Goal: Task Accomplishment & Management: Manage account settings

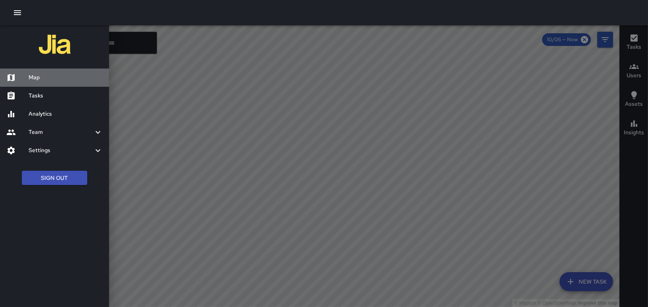
click at [33, 77] on h6 "Map" at bounding box center [66, 77] width 74 height 9
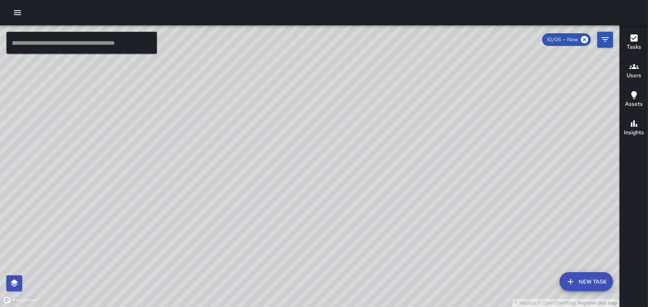
click at [14, 10] on icon "button" at bounding box center [17, 12] width 7 height 5
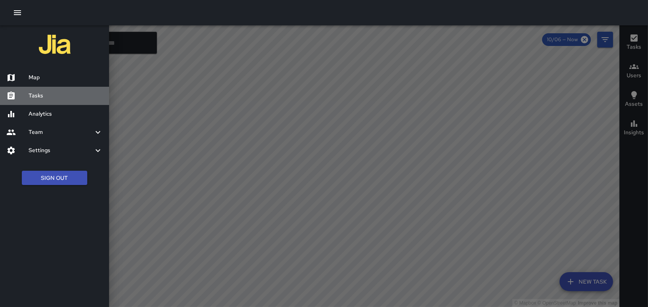
click at [42, 95] on h6 "Tasks" at bounding box center [66, 96] width 74 height 9
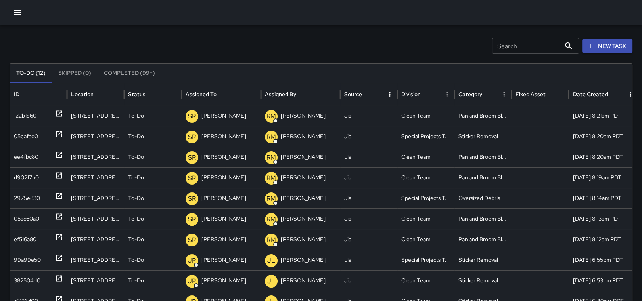
scroll to position [42, 0]
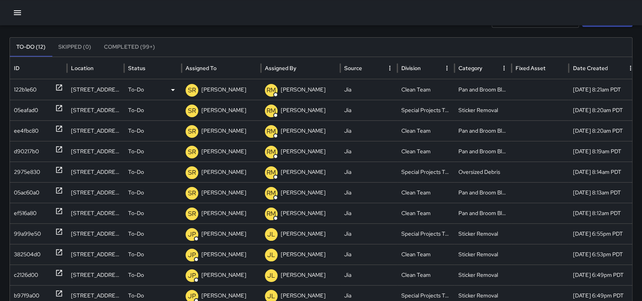
click at [215, 91] on p "[PERSON_NAME]" at bounding box center [223, 90] width 45 height 20
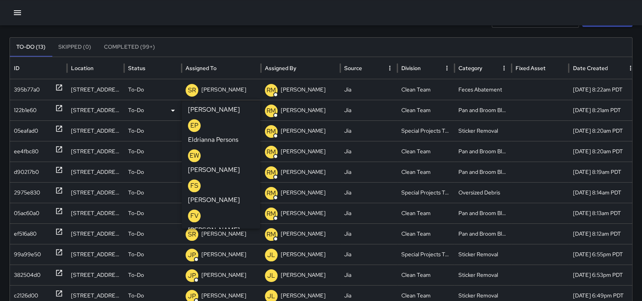
scroll to position [977, 0]
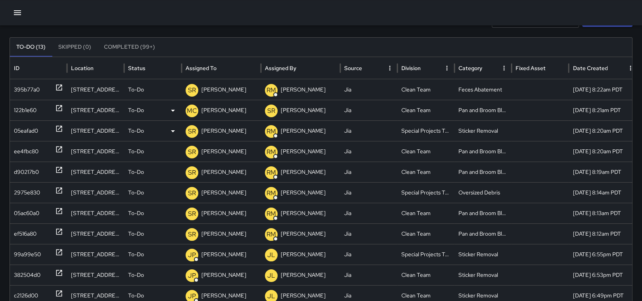
click at [213, 130] on p "[PERSON_NAME]" at bounding box center [223, 131] width 45 height 20
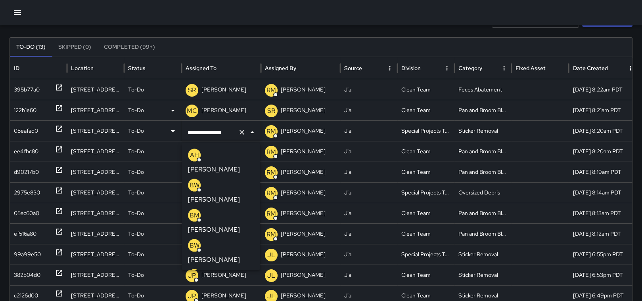
scroll to position [1064, 0]
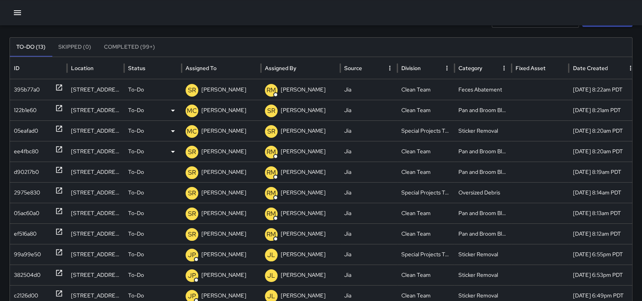
click at [223, 152] on p "[PERSON_NAME]" at bounding box center [223, 152] width 45 height 20
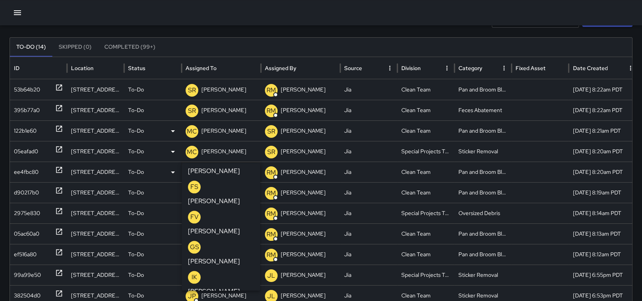
scroll to position [1051, 0]
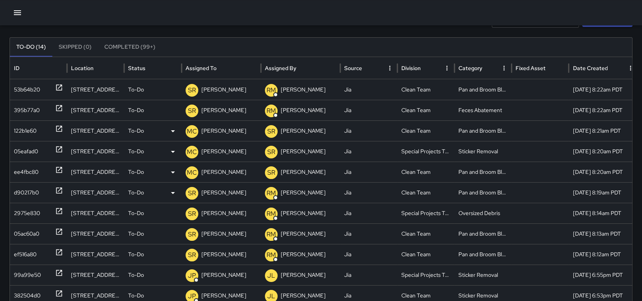
click at [220, 191] on p "[PERSON_NAME]" at bounding box center [223, 193] width 45 height 20
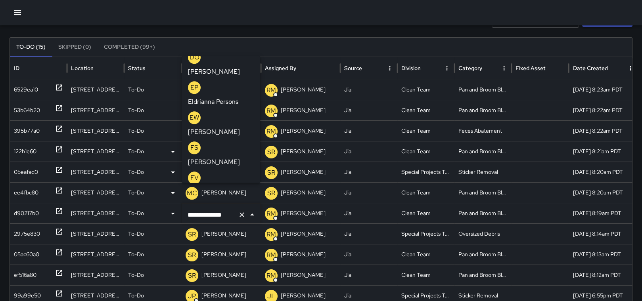
scroll to position [982, 0]
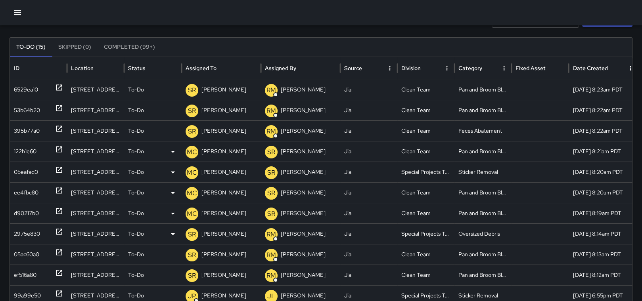
click at [220, 237] on p "[PERSON_NAME]" at bounding box center [223, 234] width 45 height 20
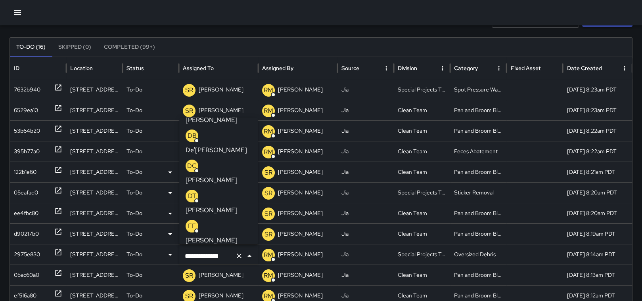
scroll to position [238, 0]
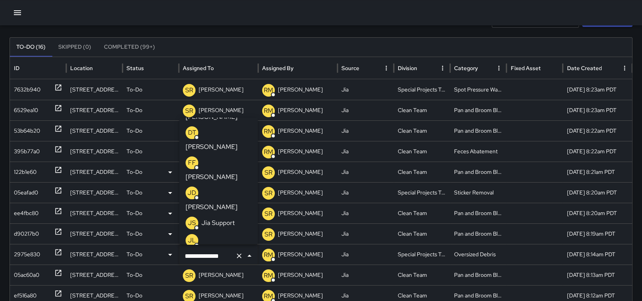
click at [230, 280] on p "[PERSON_NAME]" at bounding box center [212, 285] width 52 height 10
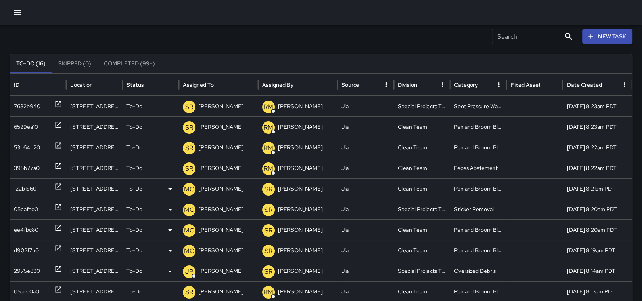
scroll to position [30, 0]
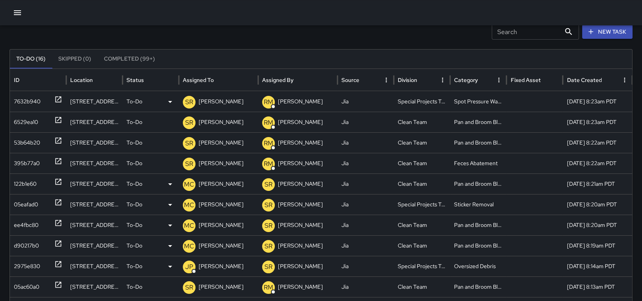
click at [209, 99] on p "[PERSON_NAME]" at bounding box center [221, 102] width 45 height 20
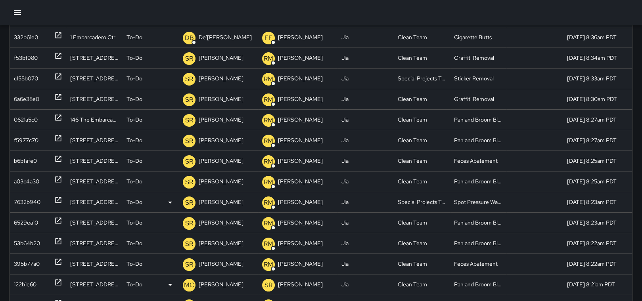
scroll to position [130, 0]
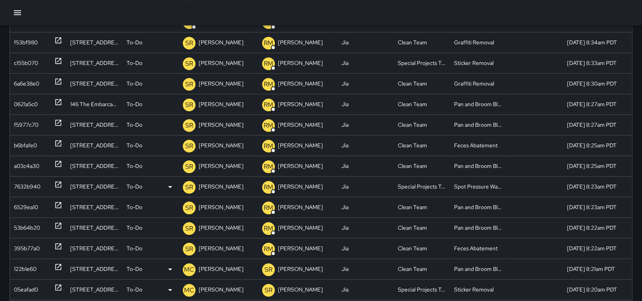
click at [214, 186] on p "[PERSON_NAME]" at bounding box center [221, 187] width 45 height 20
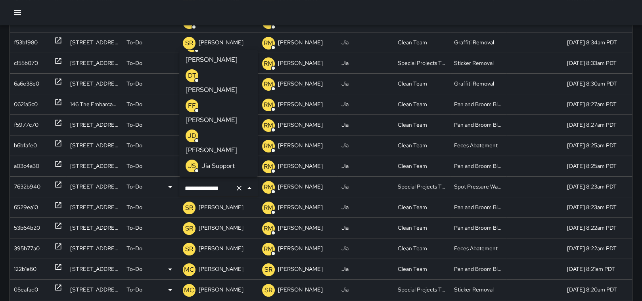
scroll to position [248, 0]
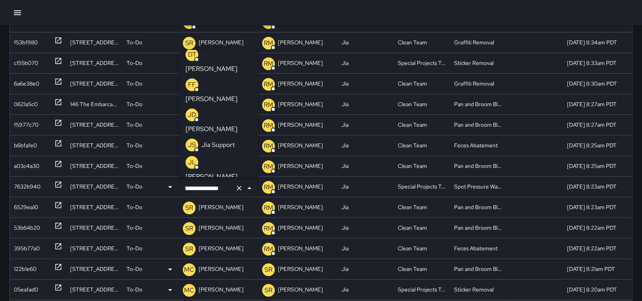
click at [215, 202] on p "[PERSON_NAME]" at bounding box center [212, 207] width 52 height 10
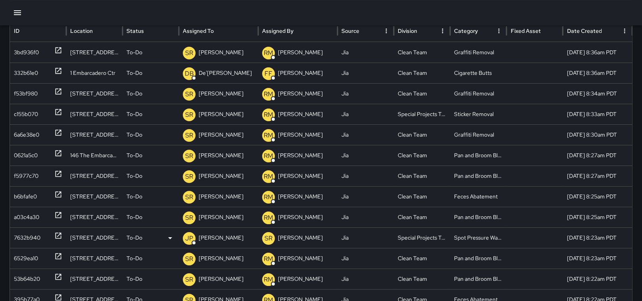
scroll to position [88, 0]
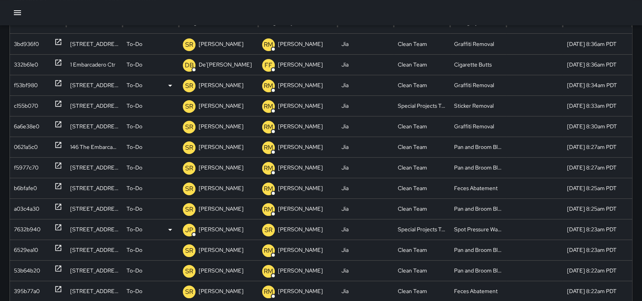
click at [57, 83] on icon at bounding box center [58, 83] width 8 height 8
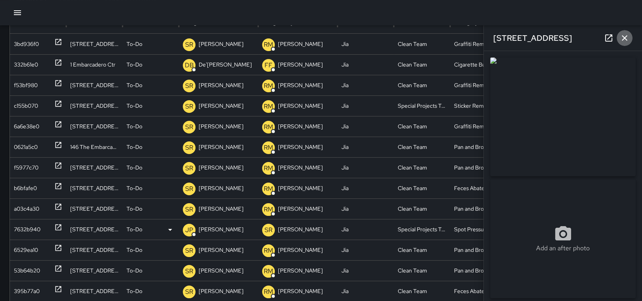
click at [624, 36] on icon "button" at bounding box center [625, 38] width 10 height 10
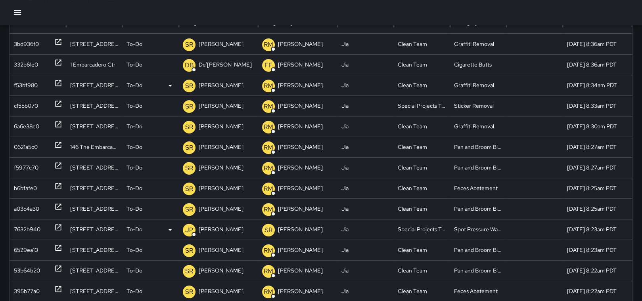
click at [216, 87] on p "[PERSON_NAME]" at bounding box center [221, 85] width 45 height 20
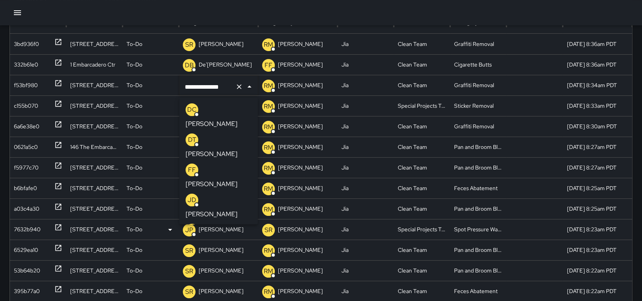
scroll to position [253, 0]
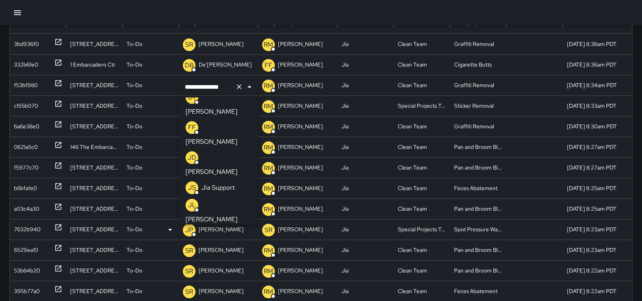
click at [219, 245] on p "[PERSON_NAME]" at bounding box center [212, 250] width 52 height 10
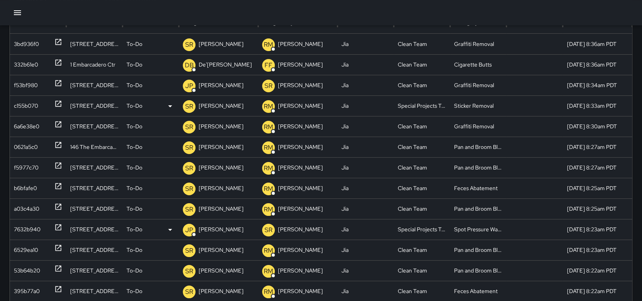
click at [59, 101] on icon at bounding box center [58, 104] width 8 height 8
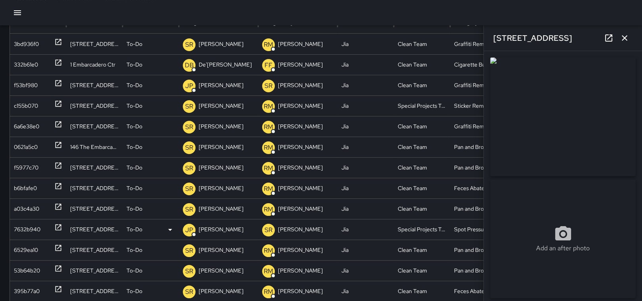
click at [624, 36] on icon "button" at bounding box center [625, 38] width 10 height 10
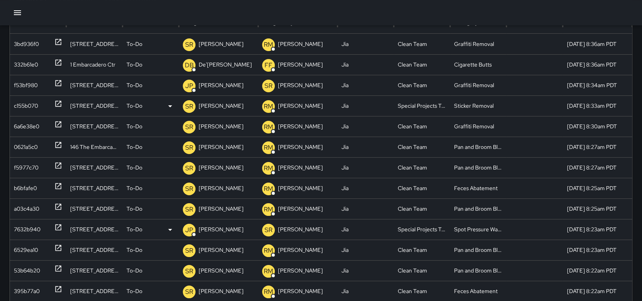
click at [212, 102] on p "[PERSON_NAME]" at bounding box center [221, 106] width 45 height 20
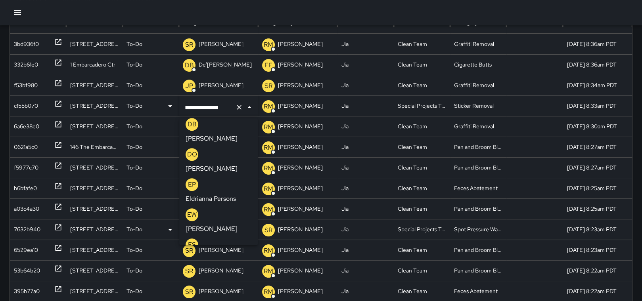
scroll to position [935, 0]
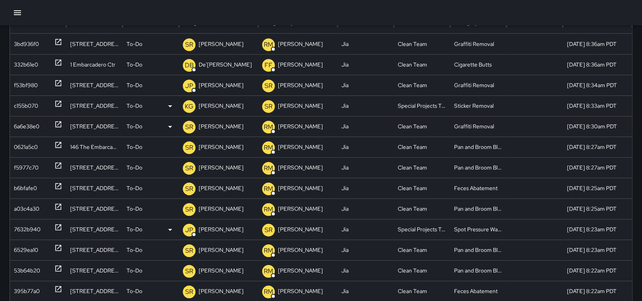
click at [55, 122] on icon at bounding box center [58, 125] width 6 height 6
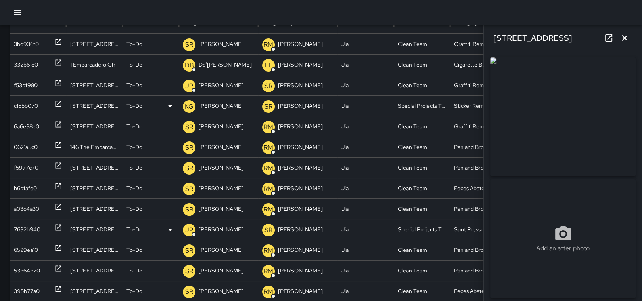
click at [626, 33] on icon "button" at bounding box center [625, 38] width 10 height 10
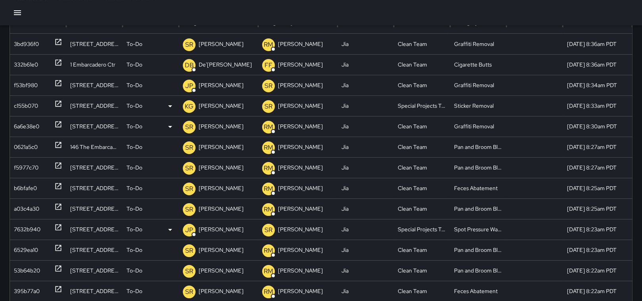
click at [217, 124] on p "[PERSON_NAME]" at bounding box center [221, 127] width 45 height 20
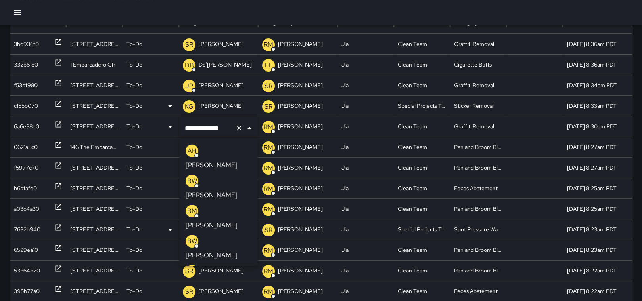
scroll to position [1064, 0]
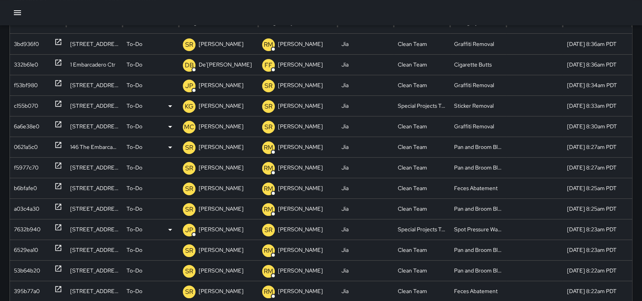
click at [222, 147] on p "[PERSON_NAME]" at bounding box center [221, 147] width 45 height 20
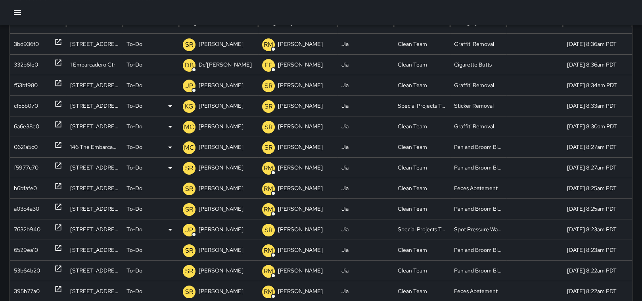
click at [217, 167] on p "[PERSON_NAME]" at bounding box center [221, 168] width 45 height 20
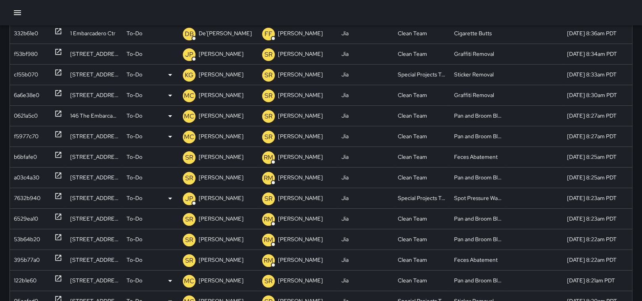
scroll to position [135, 0]
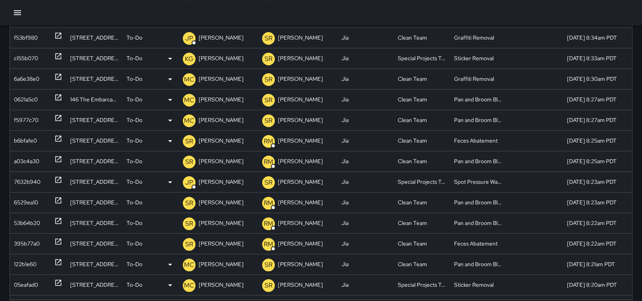
click at [57, 137] on icon at bounding box center [58, 139] width 8 height 8
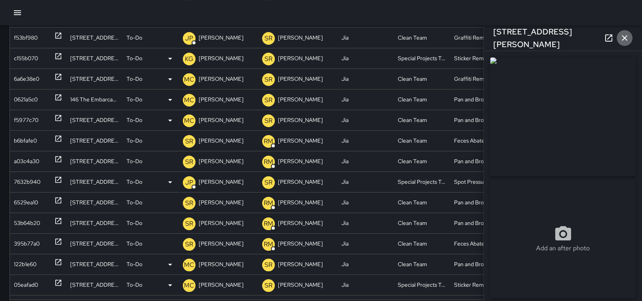
click at [626, 40] on icon "button" at bounding box center [625, 38] width 10 height 10
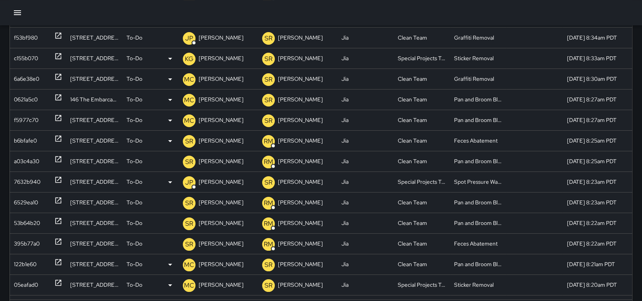
click at [220, 142] on p "[PERSON_NAME]" at bounding box center [221, 141] width 45 height 20
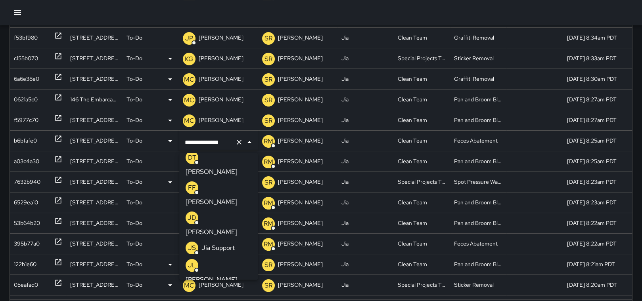
scroll to position [264, 0]
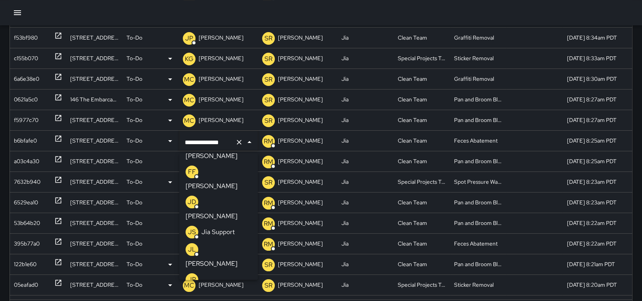
click at [217, 289] on p "[PERSON_NAME]" at bounding box center [212, 294] width 52 height 10
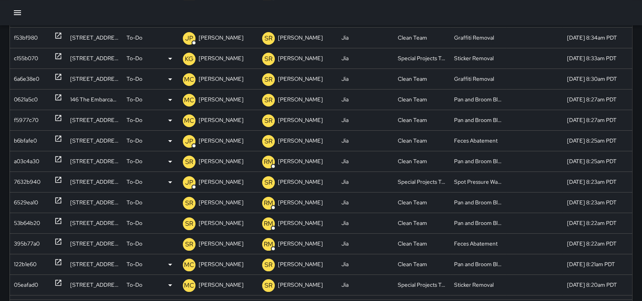
click at [218, 159] on p "[PERSON_NAME]" at bounding box center [221, 161] width 45 height 20
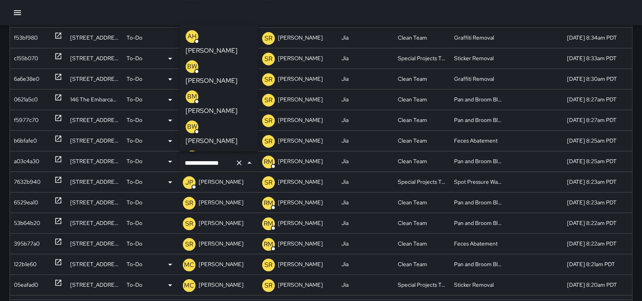
scroll to position [1064, 0]
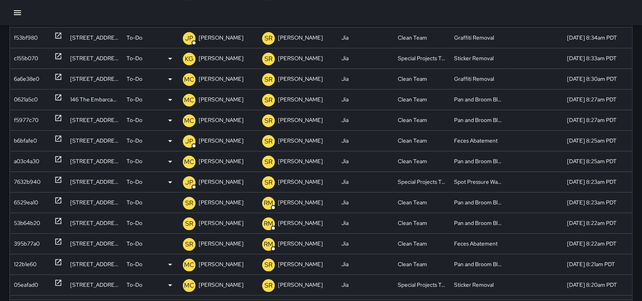
click at [220, 185] on p "[PERSON_NAME]" at bounding box center [221, 182] width 45 height 20
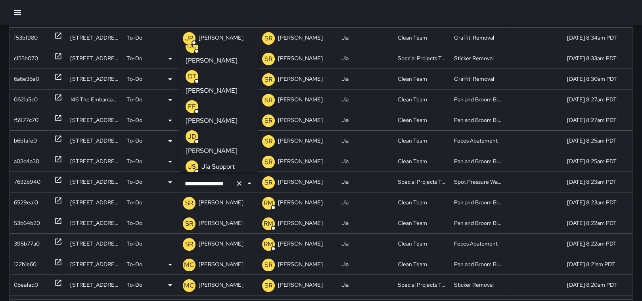
scroll to position [238, 0]
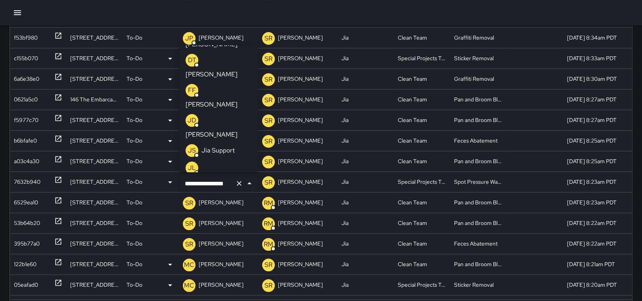
click at [215, 208] on p "[PERSON_NAME]" at bounding box center [212, 213] width 52 height 10
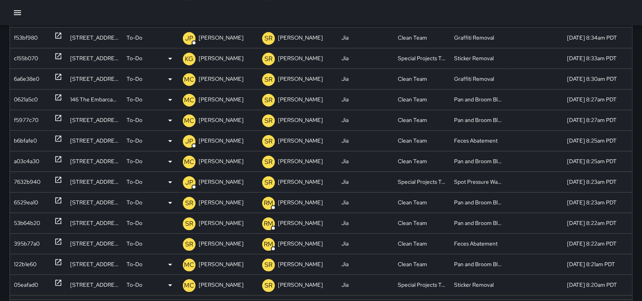
click at [224, 205] on p "[PERSON_NAME]" at bounding box center [221, 203] width 45 height 20
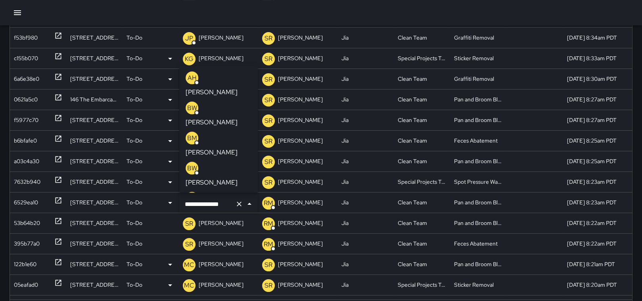
scroll to position [1064, 0]
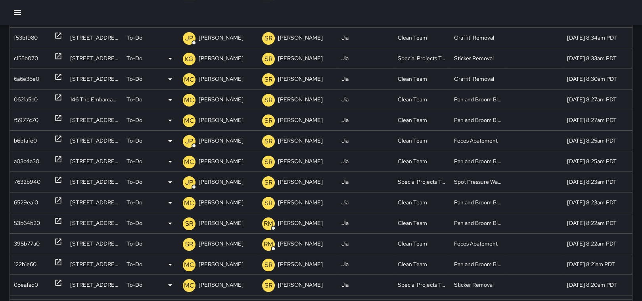
click at [215, 223] on p "[PERSON_NAME]" at bounding box center [221, 223] width 45 height 20
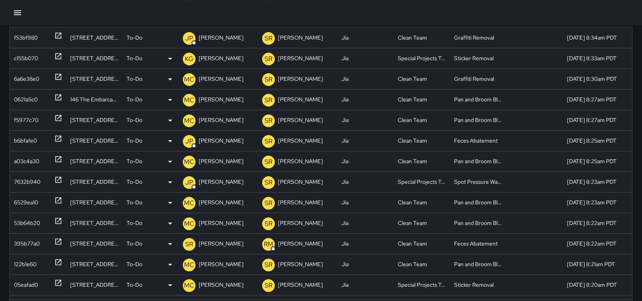
click at [55, 240] on icon at bounding box center [58, 242] width 6 height 6
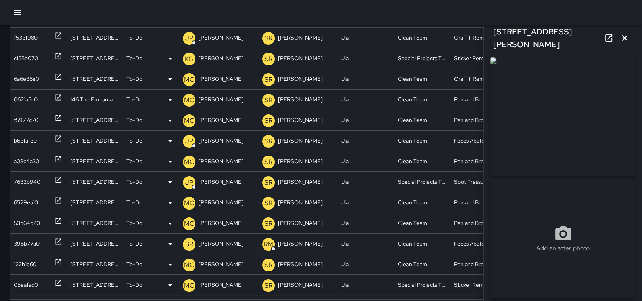
type input "**********"
click at [628, 36] on icon "button" at bounding box center [625, 38] width 10 height 10
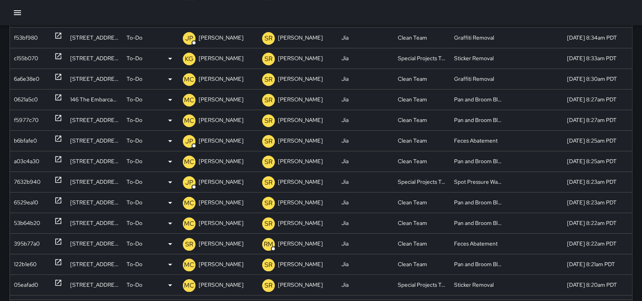
click at [227, 242] on p "[PERSON_NAME]" at bounding box center [221, 244] width 45 height 20
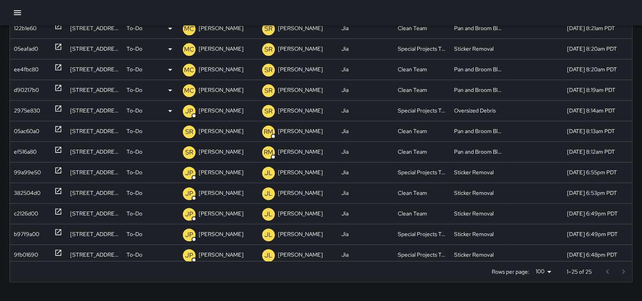
scroll to position [201, 0]
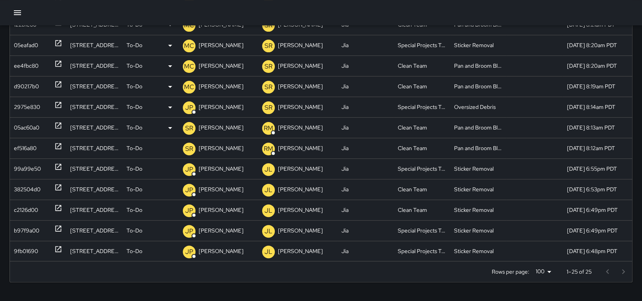
click at [207, 126] on p "[PERSON_NAME]" at bounding box center [221, 128] width 45 height 20
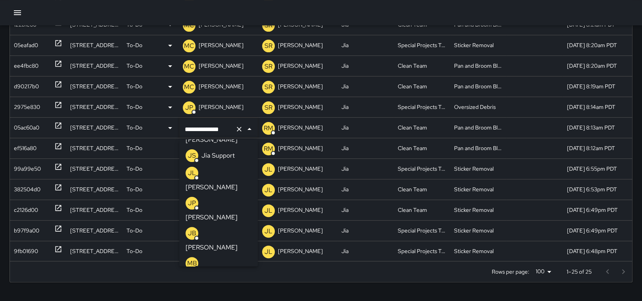
scroll to position [338, 0]
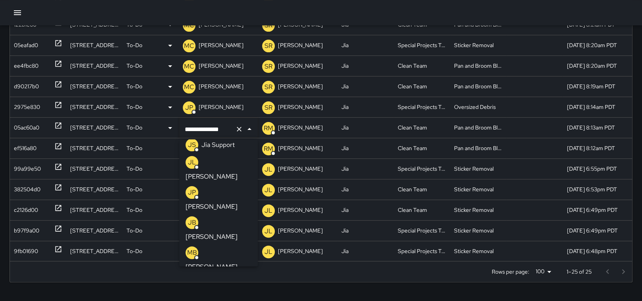
click at [232, 293] on p "[PERSON_NAME]" at bounding box center [212, 298] width 52 height 10
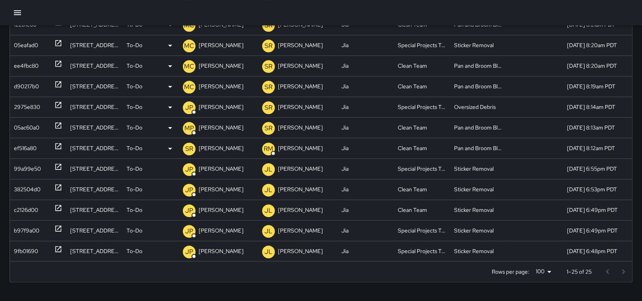
click at [219, 145] on p "[PERSON_NAME]" at bounding box center [221, 148] width 45 height 20
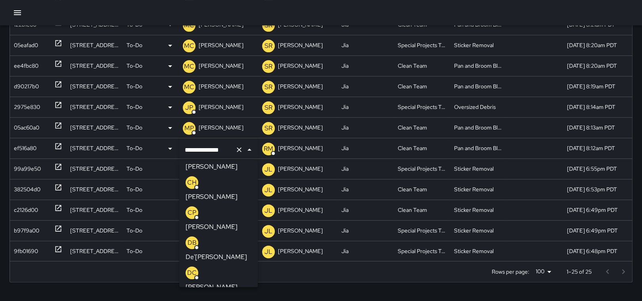
scroll to position [5, 0]
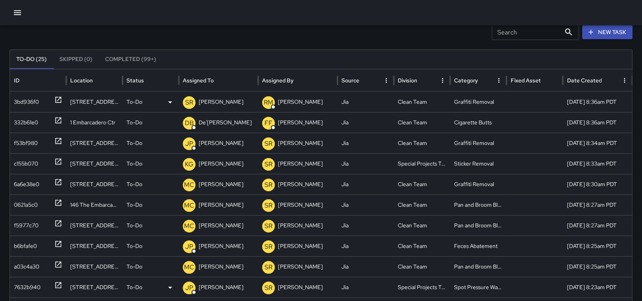
click at [57, 97] on icon at bounding box center [58, 100] width 6 height 6
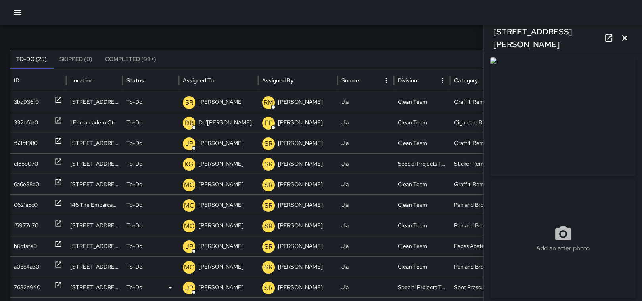
click at [623, 37] on icon "button" at bounding box center [625, 38] width 6 height 6
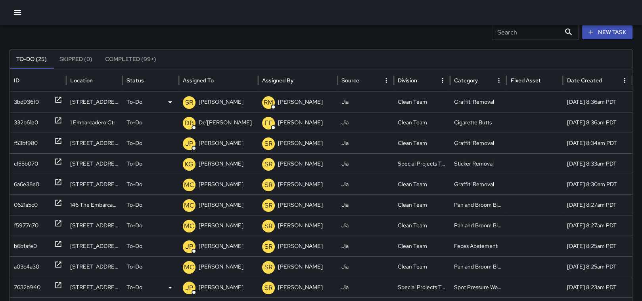
click at [215, 101] on p "[PERSON_NAME]" at bounding box center [221, 102] width 45 height 20
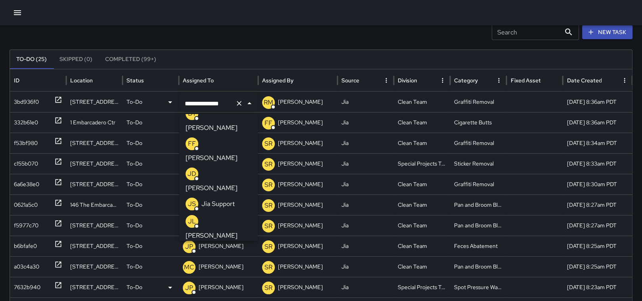
scroll to position [258, 0]
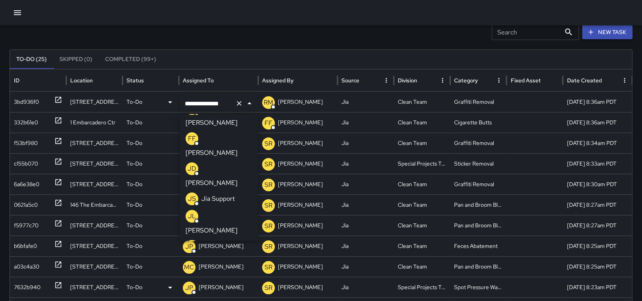
click at [230, 256] on p "[PERSON_NAME]" at bounding box center [212, 261] width 52 height 10
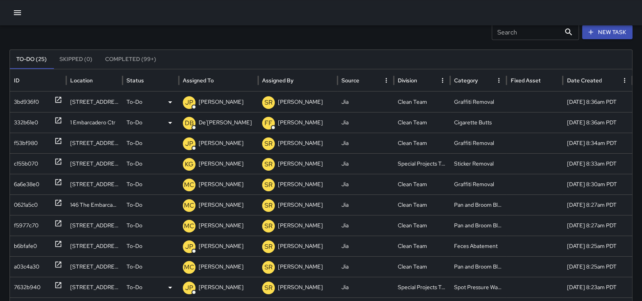
click at [56, 120] on icon at bounding box center [58, 121] width 8 height 8
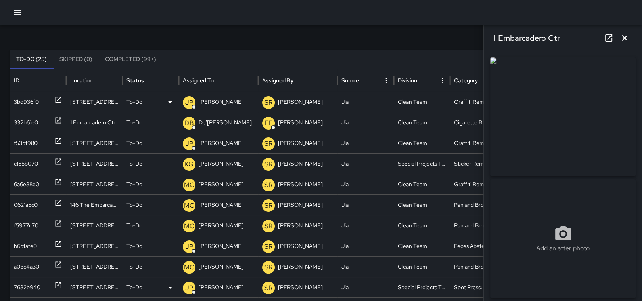
click at [625, 38] on icon "button" at bounding box center [625, 38] width 6 height 6
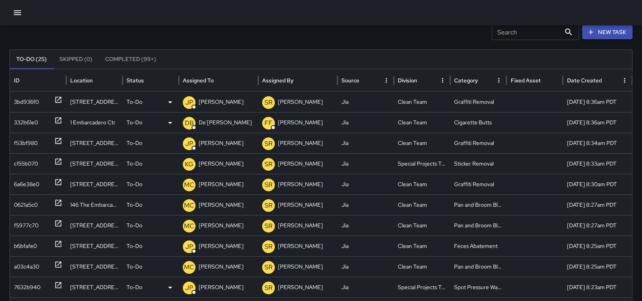
click at [220, 122] on p "De'[PERSON_NAME]" at bounding box center [225, 123] width 53 height 20
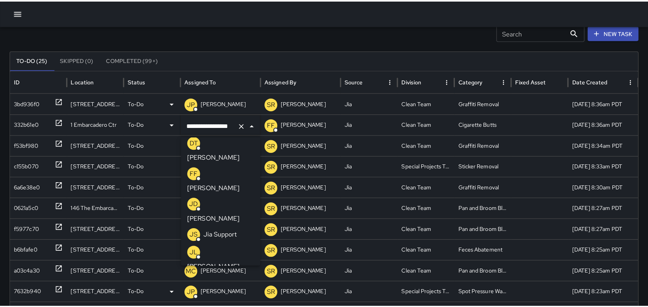
scroll to position [249, 0]
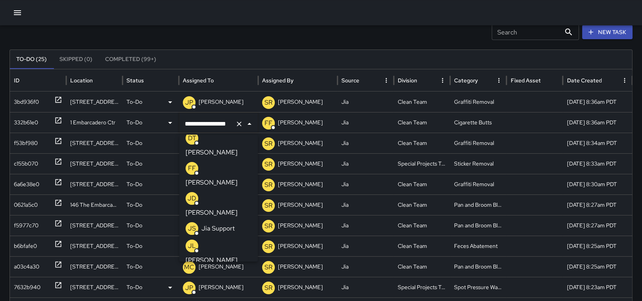
click at [224, 286] on p "[PERSON_NAME]" at bounding box center [212, 291] width 52 height 10
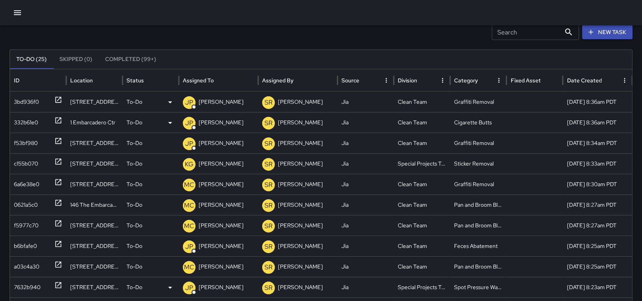
click at [15, 10] on icon "button" at bounding box center [18, 13] width 10 height 10
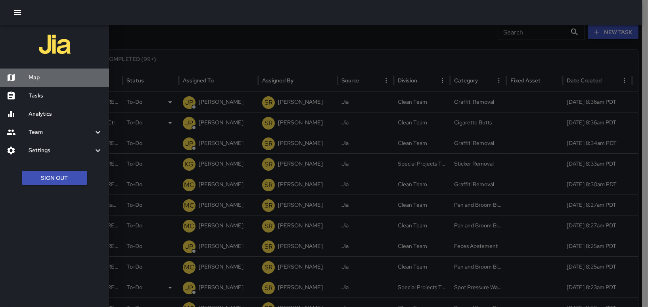
click at [29, 75] on h6 "Map" at bounding box center [66, 77] width 74 height 9
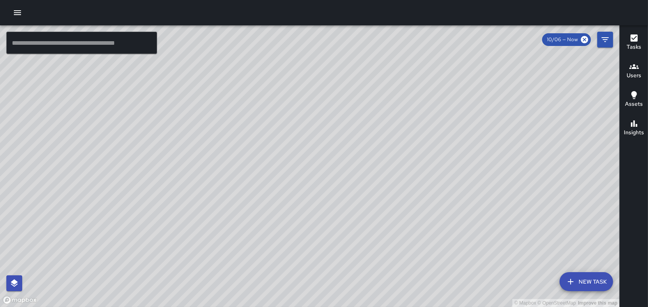
drag, startPoint x: 317, startPoint y: 232, endPoint x: 306, endPoint y: 250, distance: 20.5
click at [380, 307] on html "© Mapbox © OpenStreetMap Improve this map ​ New Task 10/06 — Now Map Layers Tas…" at bounding box center [324, 153] width 648 height 307
drag, startPoint x: 252, startPoint y: 184, endPoint x: 306, endPoint y: 271, distance: 102.5
click at [306, 271] on div "© Mapbox © OpenStreetMap Improve this map" at bounding box center [309, 166] width 619 height 282
drag, startPoint x: 230, startPoint y: 206, endPoint x: 258, endPoint y: 63, distance: 145.1
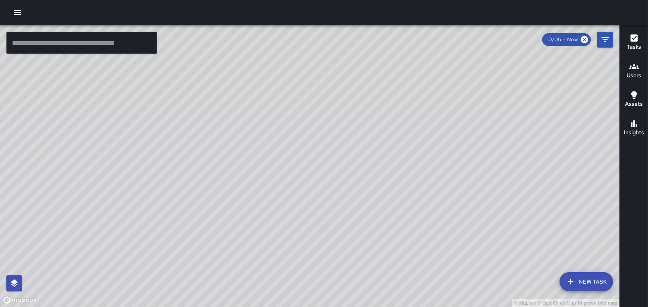
click at [258, 63] on div "© Mapbox © OpenStreetMap Improve this map" at bounding box center [309, 166] width 619 height 282
drag, startPoint x: 318, startPoint y: 185, endPoint x: 453, endPoint y: 193, distance: 136.2
click at [457, 193] on div "© Mapbox © OpenStreetMap Improve this map" at bounding box center [309, 166] width 619 height 282
click at [10, 23] on div at bounding box center [324, 12] width 648 height 25
click at [17, 15] on icon "button" at bounding box center [17, 12] width 7 height 5
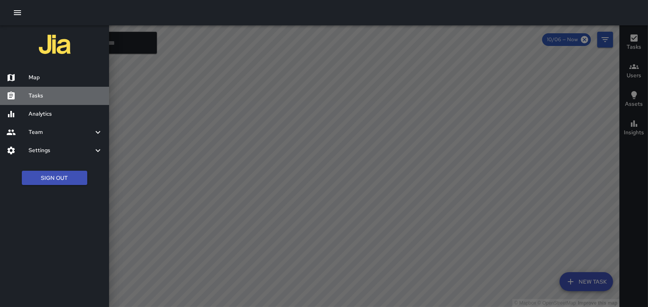
click at [40, 93] on h6 "Tasks" at bounding box center [66, 96] width 74 height 9
